Goal: Consume media (video, audio)

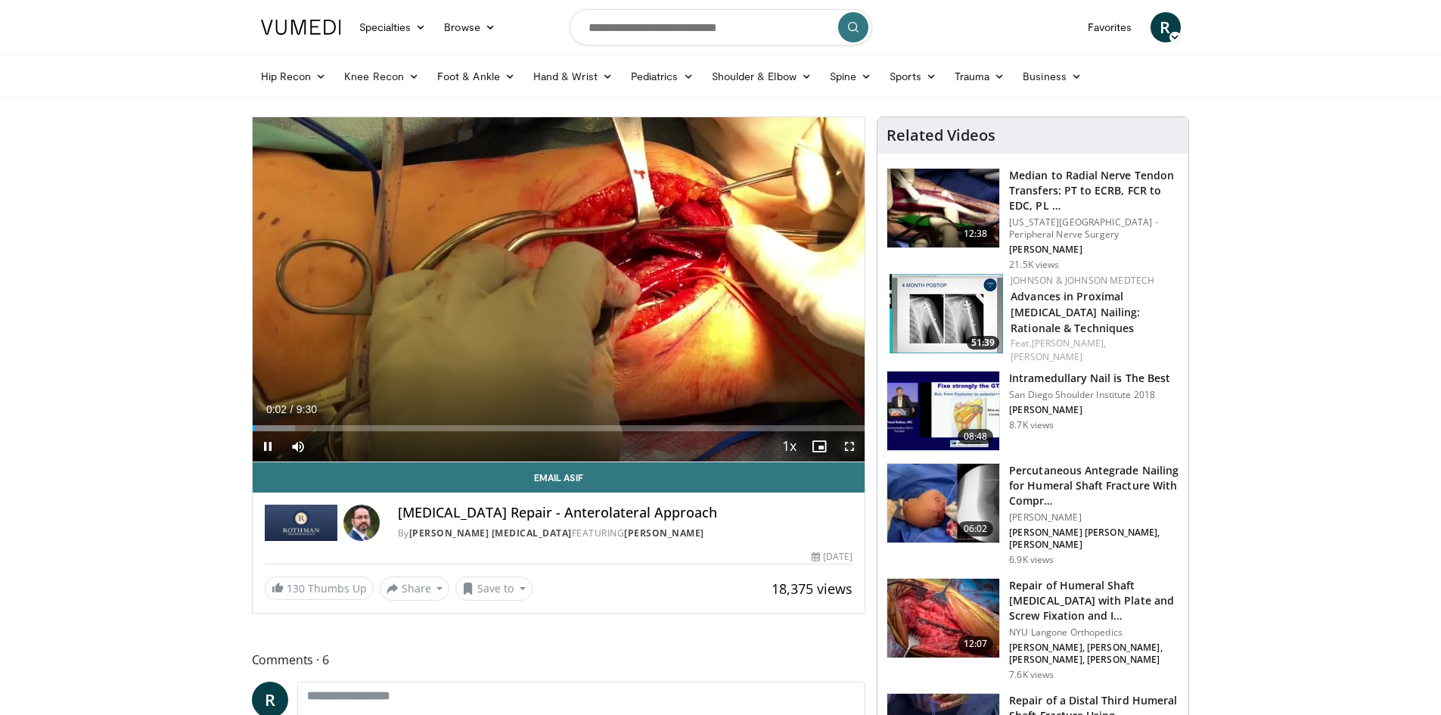
click at [849, 450] on span "Video Player" at bounding box center [849, 446] width 30 height 30
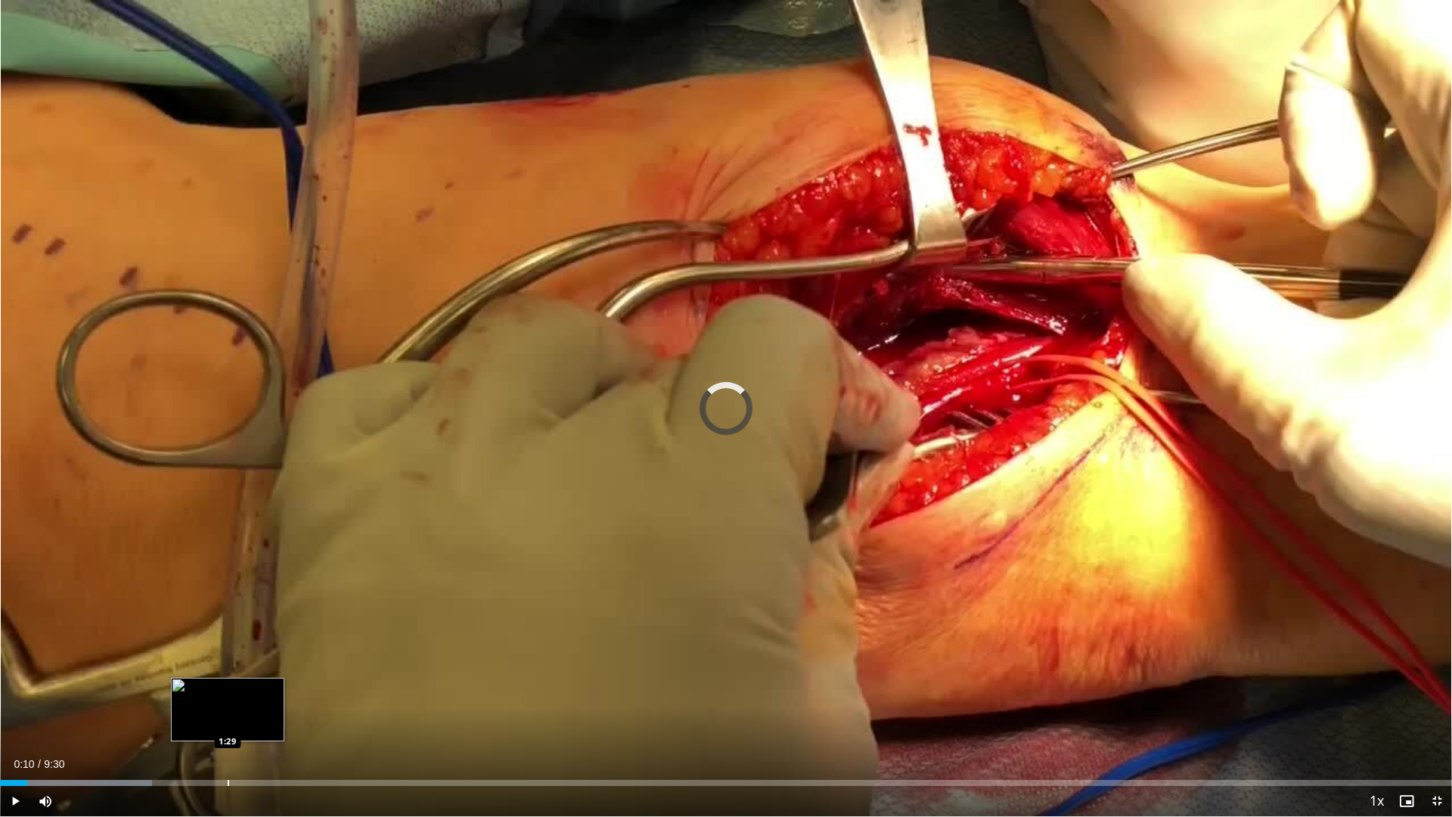
click at [228, 714] on div "Loaded : 10.48% 0:10 1:29" at bounding box center [726, 778] width 1452 height 14
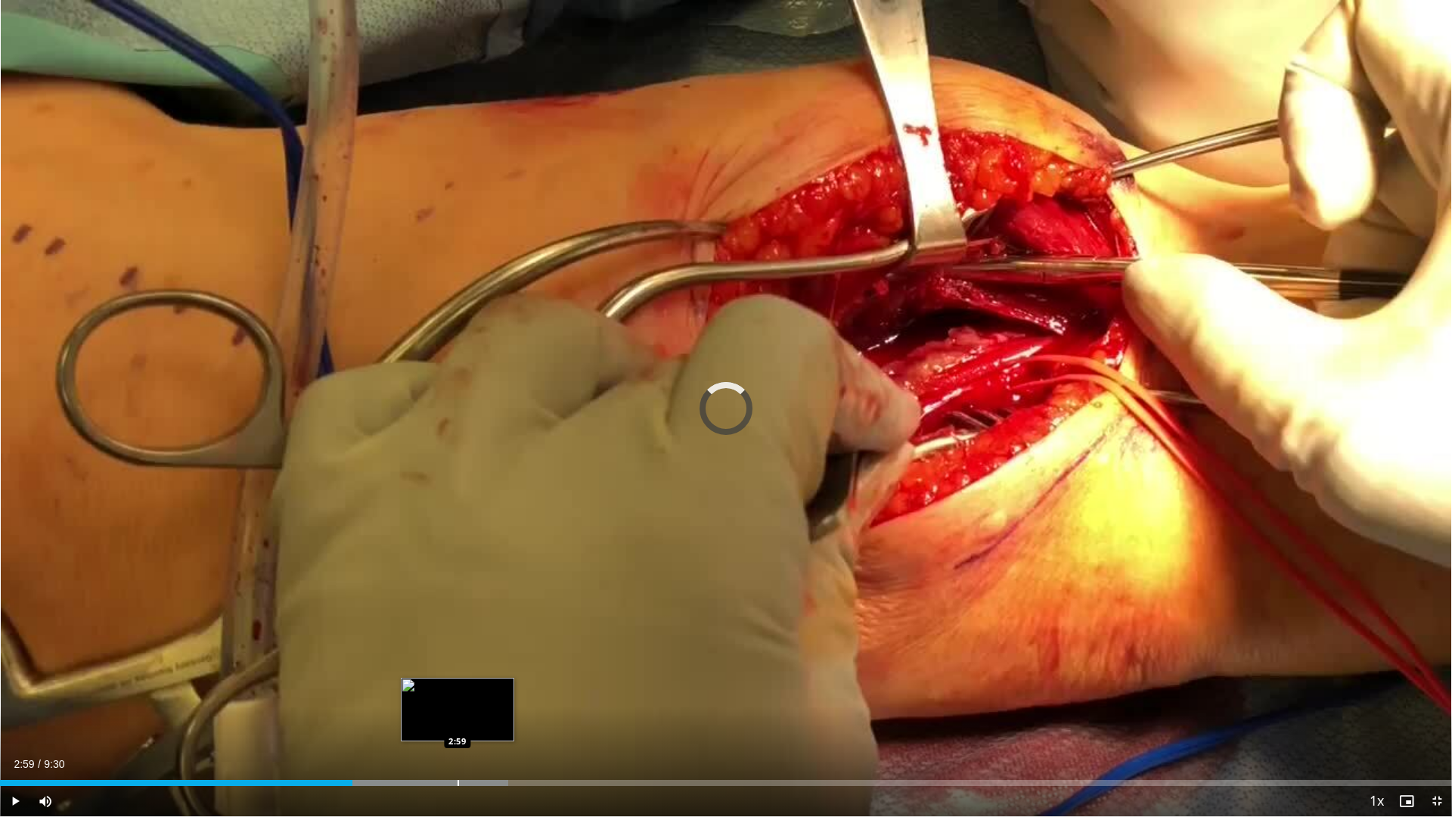
click at [458, 714] on div "Progress Bar" at bounding box center [459, 783] width 2 height 6
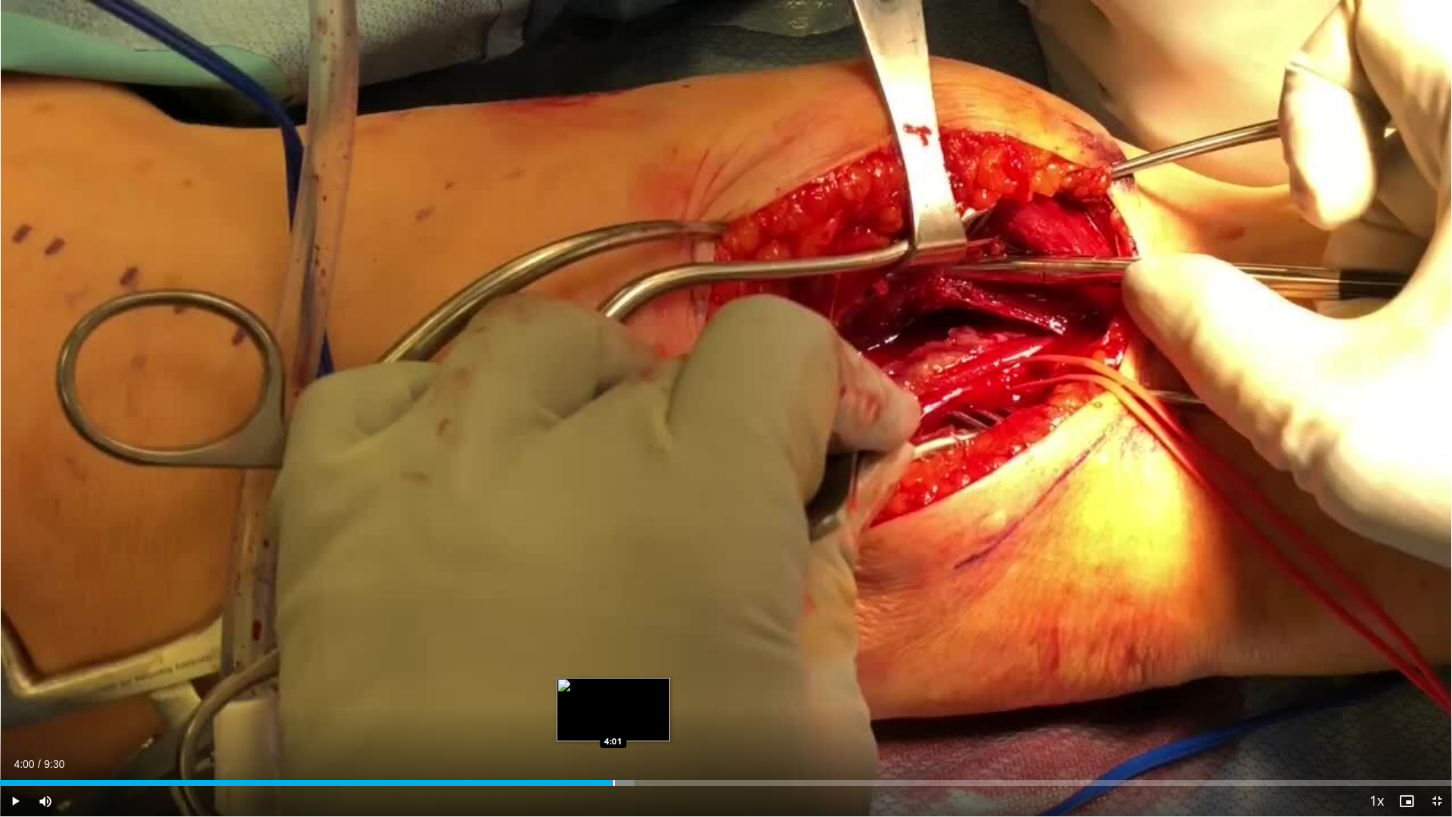
click at [612, 714] on div "Loaded : 43.72% 4:00 4:01" at bounding box center [726, 783] width 1452 height 6
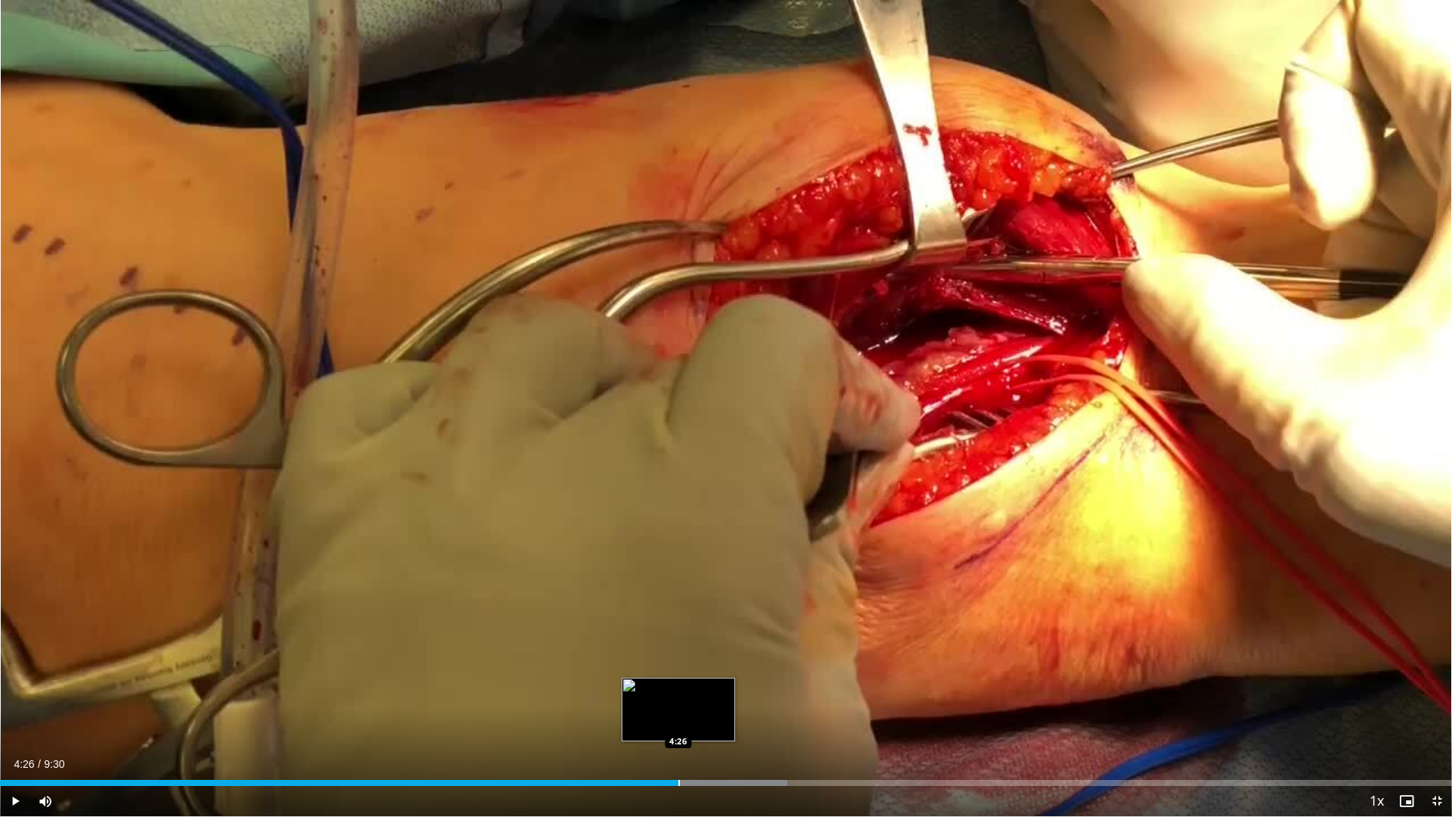
drag, startPoint x: 679, startPoint y: 777, endPoint x: 705, endPoint y: 777, distance: 25.7
click at [680, 714] on div "Loaded : 54.22% 4:26 4:26" at bounding box center [726, 778] width 1452 height 14
click at [1436, 714] on span "Video Player" at bounding box center [1437, 801] width 30 height 30
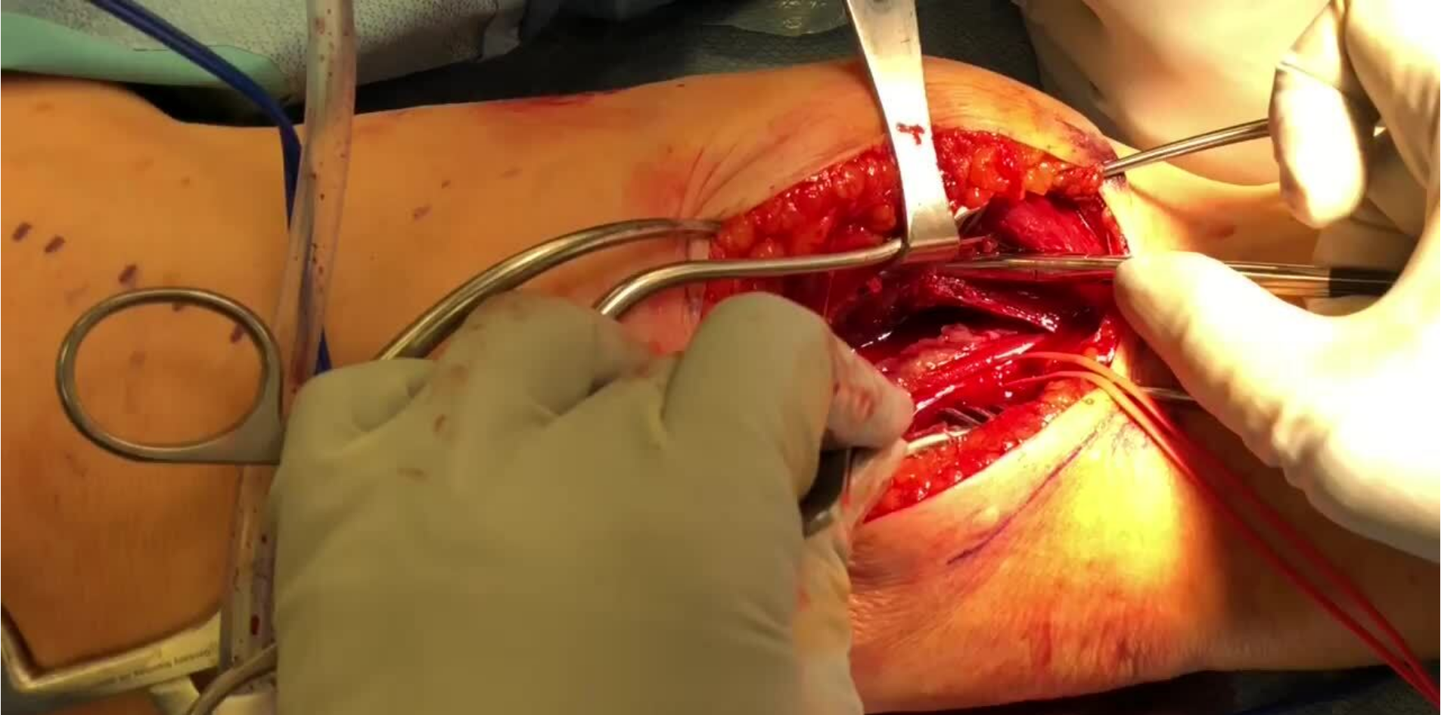
scroll to position [151, 0]
